Goal: Find specific page/section: Find specific page/section

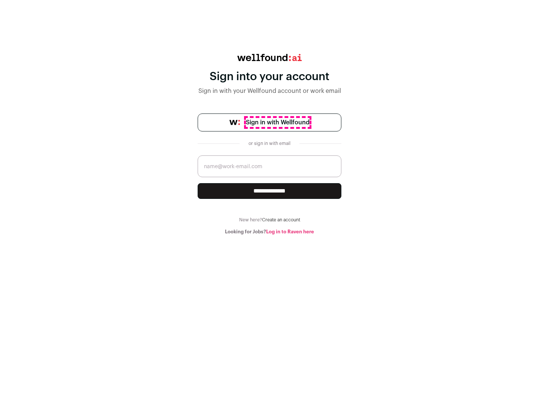
click at [278, 122] on span "Sign in with Wellfound" at bounding box center [278, 122] width 64 height 9
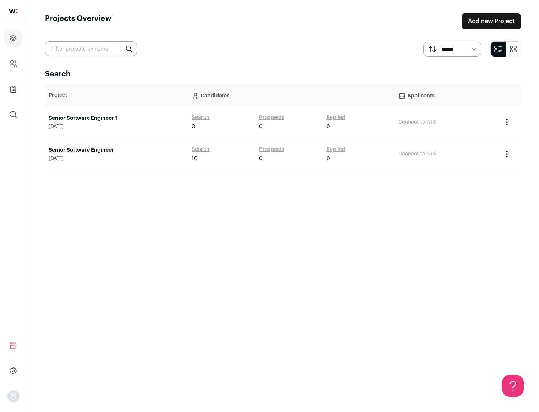
click at [116, 150] on link "Senior Software Engineer" at bounding box center [117, 149] width 136 height 7
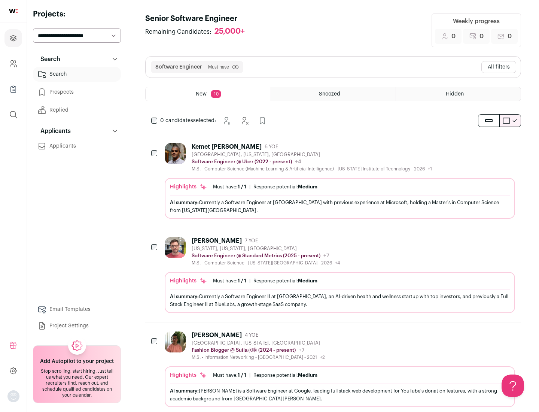
click at [333, 181] on div "Highlights Must have: 1 / 1 How many must haves have been fulfilled? | Response…" at bounding box center [340, 198] width 351 height 41
